Goal: Task Accomplishment & Management: Complete application form

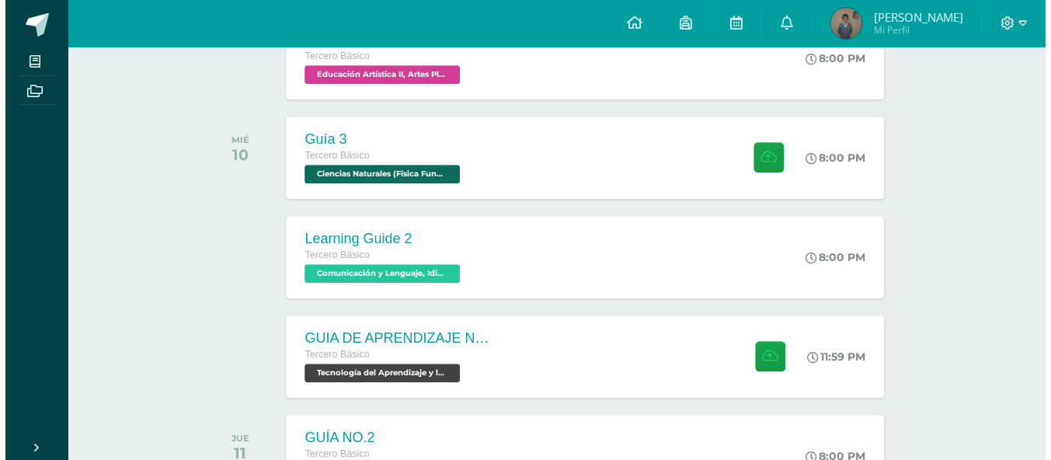
scroll to position [388, 0]
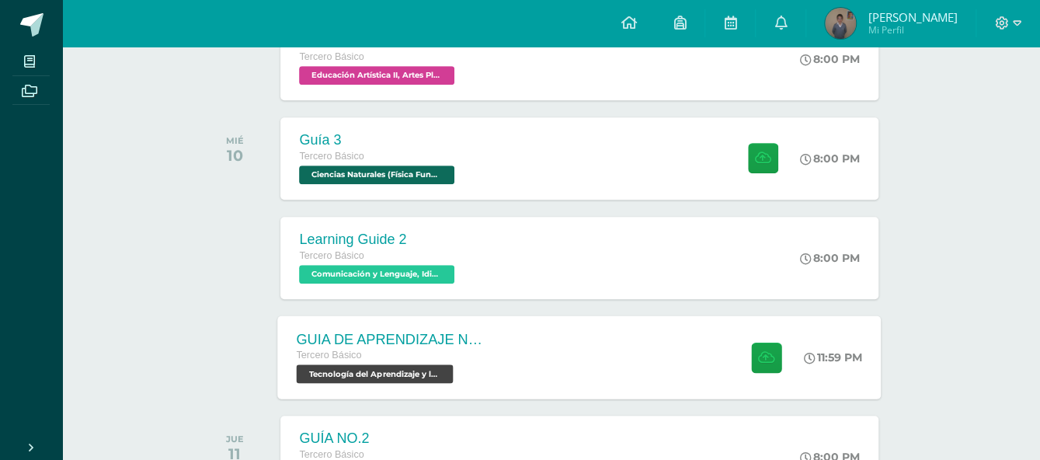
click at [316, 350] on span "Tercero Básico" at bounding box center [329, 355] width 65 height 11
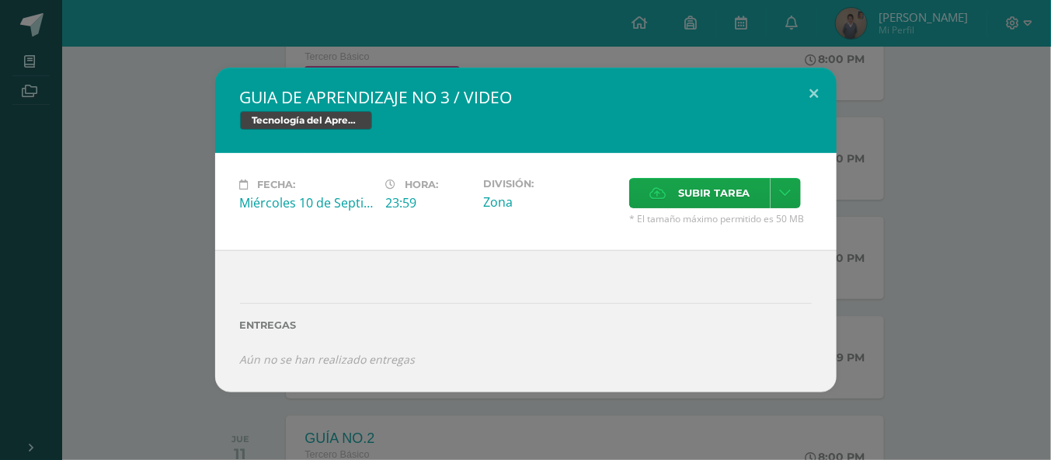
click at [178, 392] on div "GUIA DE APRENDIZAJE NO 3 / VIDEO Tecnología del Aprendizaje y la Comunicación (…" at bounding box center [525, 230] width 1039 height 325
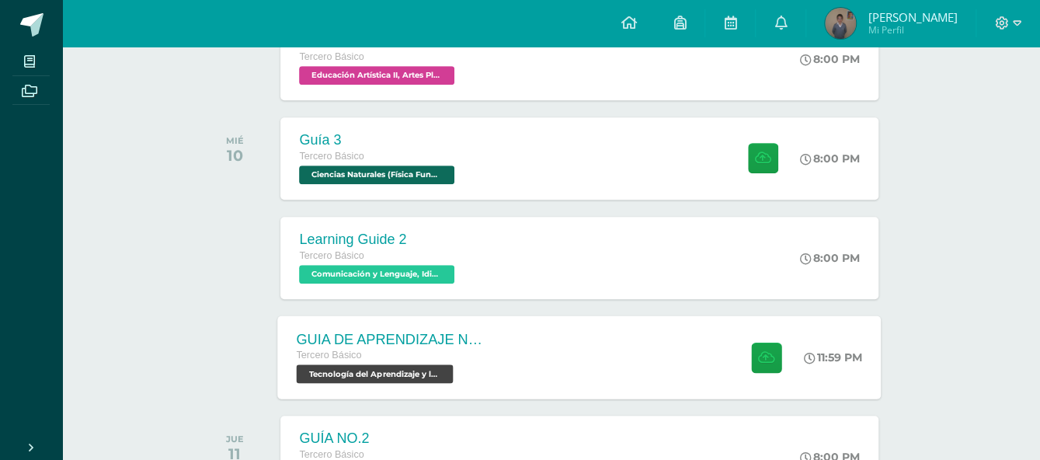
click at [447, 336] on div "GUIA DE APRENDIZAJE NO 3 / VIDEO" at bounding box center [391, 339] width 188 height 16
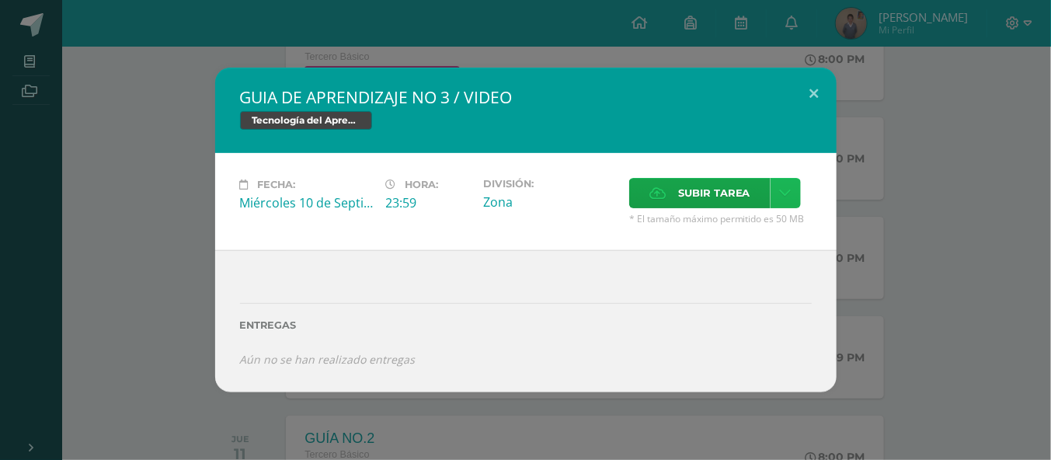
click at [787, 197] on icon at bounding box center [786, 192] width 12 height 13
click at [747, 222] on span "Subir enlace" at bounding box center [718, 226] width 65 height 15
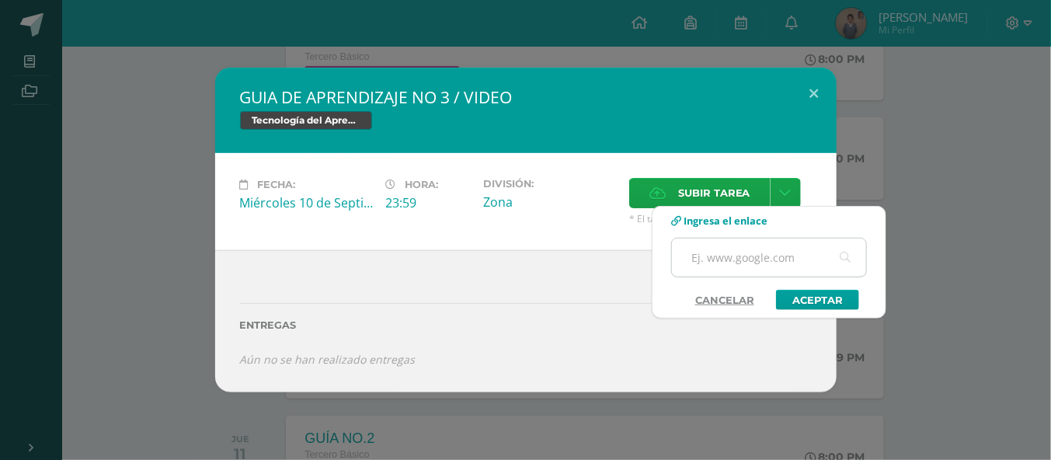
click at [762, 257] on input "text" at bounding box center [769, 257] width 194 height 38
paste input "[URL][DOMAIN_NAME]"
type input "[URL][DOMAIN_NAME]"
click at [829, 292] on link "Aceptar" at bounding box center [817, 300] width 83 height 20
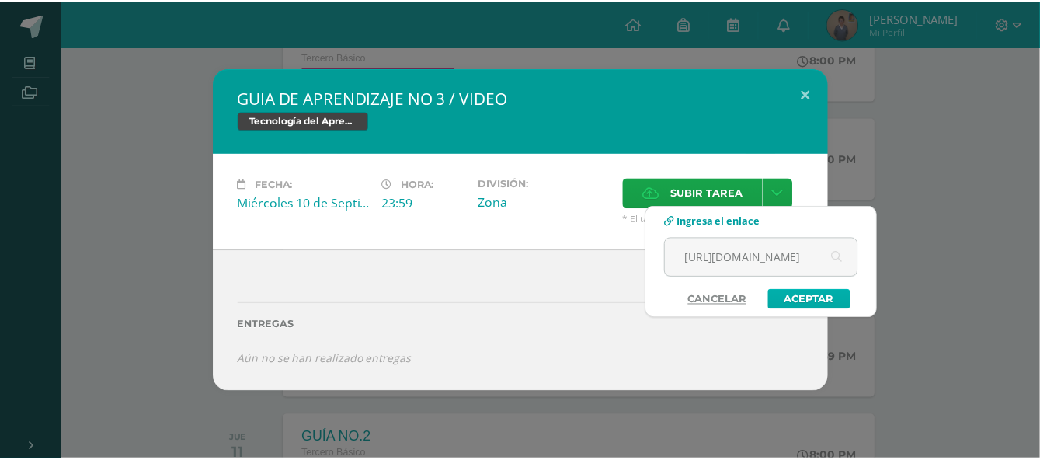
scroll to position [0, 0]
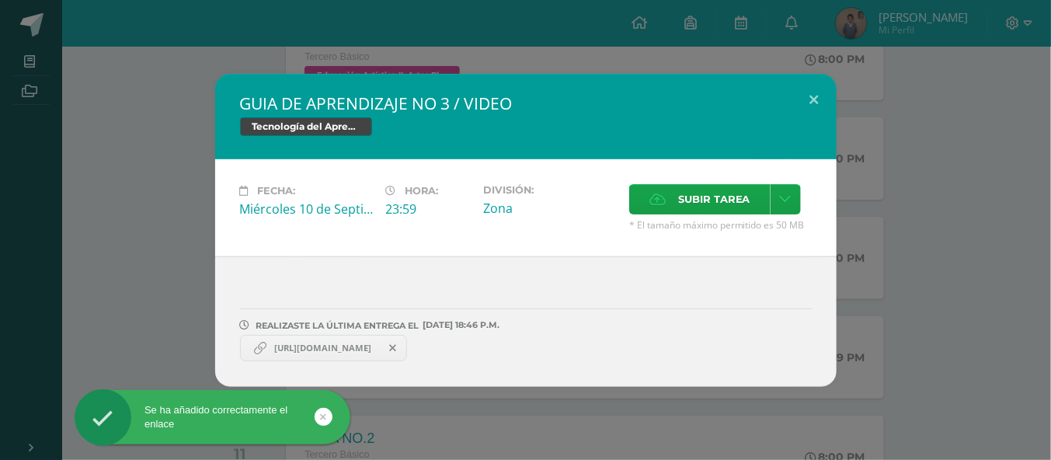
click at [364, 347] on span "[URL][DOMAIN_NAME]" at bounding box center [322, 348] width 113 height 12
click at [317, 342] on span "[URL][DOMAIN_NAME]" at bounding box center [322, 348] width 113 height 12
click at [305, 346] on span "[URL][DOMAIN_NAME]" at bounding box center [322, 348] width 113 height 12
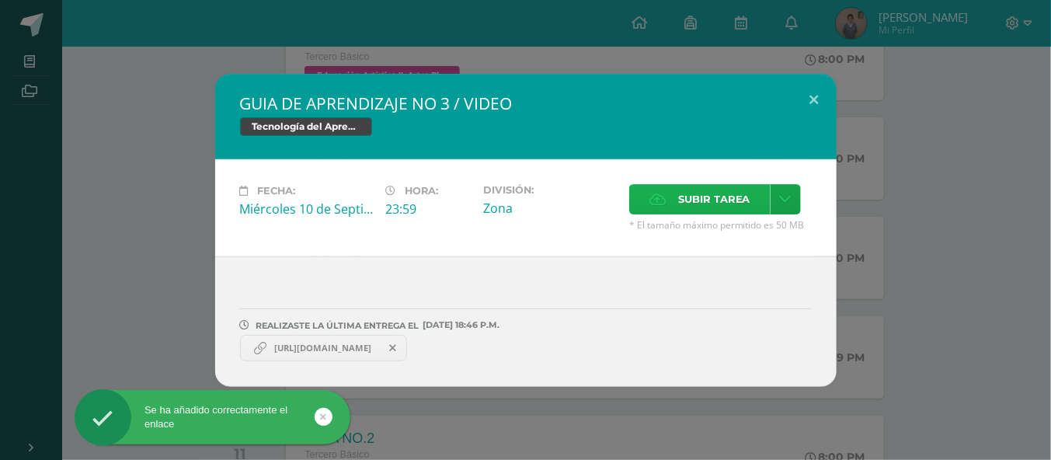
copy link "[URL][DOMAIN_NAME]"
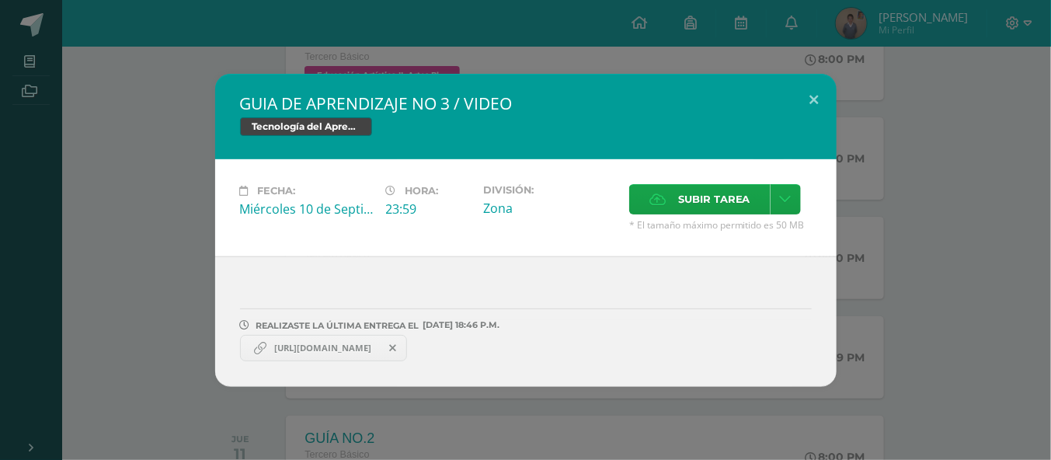
click at [1000, 279] on div "GUIA DE APRENDIZAJE NO 3 / VIDEO Tecnología del Aprendizaje y la Comunicación (…" at bounding box center [525, 230] width 1039 height 313
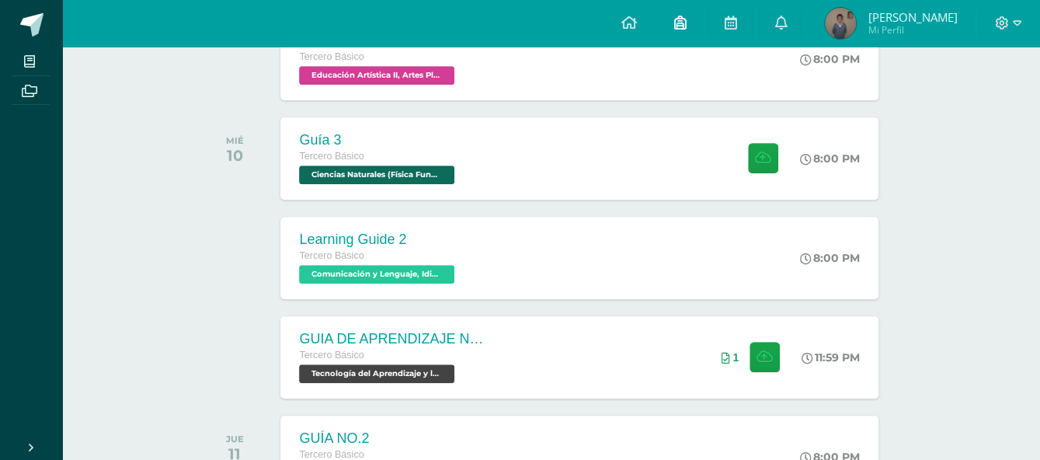
scroll to position [466, 0]
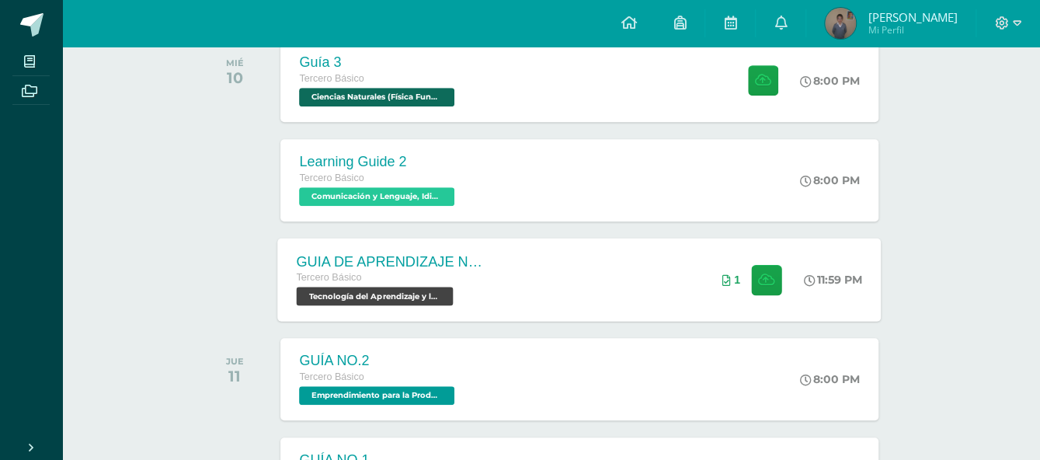
click at [500, 261] on div "GUIA DE APRENDIZAJE NO 3 / VIDEO Tercero Básico Tecnología del Aprendizaje y la…" at bounding box center [391, 279] width 226 height 83
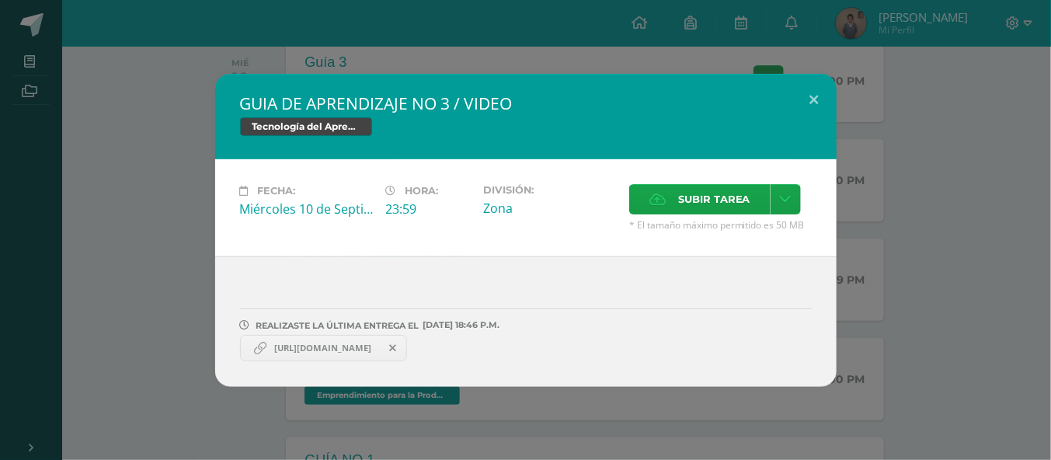
click at [332, 356] on link "[URL][DOMAIN_NAME]" at bounding box center [324, 348] width 168 height 26
click at [336, 347] on span "[URL][DOMAIN_NAME]" at bounding box center [322, 348] width 113 height 12
copy link "[URL][DOMAIN_NAME]"
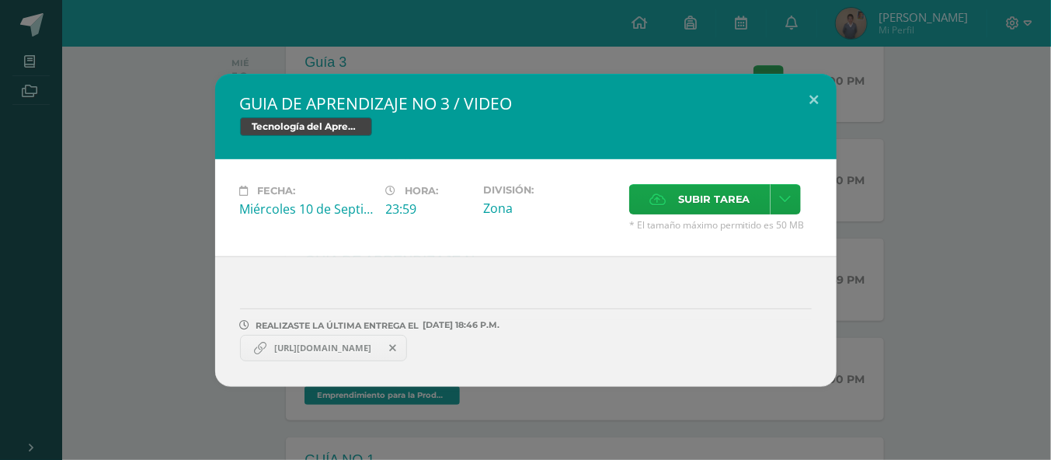
click at [211, 131] on div "GUIA DE APRENDIZAJE NO 3 / VIDEO Tecnología del Aprendizaje y la Comunicación (…" at bounding box center [525, 230] width 1039 height 313
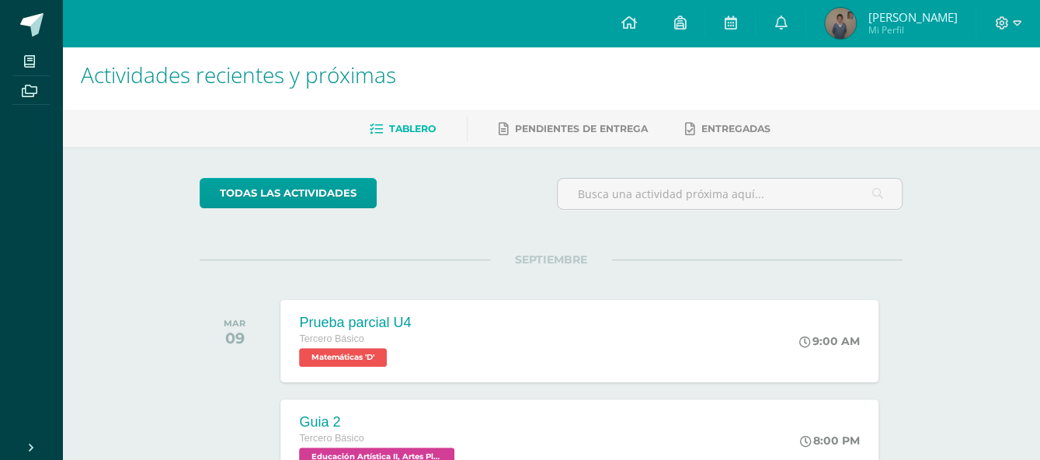
scroll to position [0, 0]
